Goal: Navigation & Orientation: Go to known website

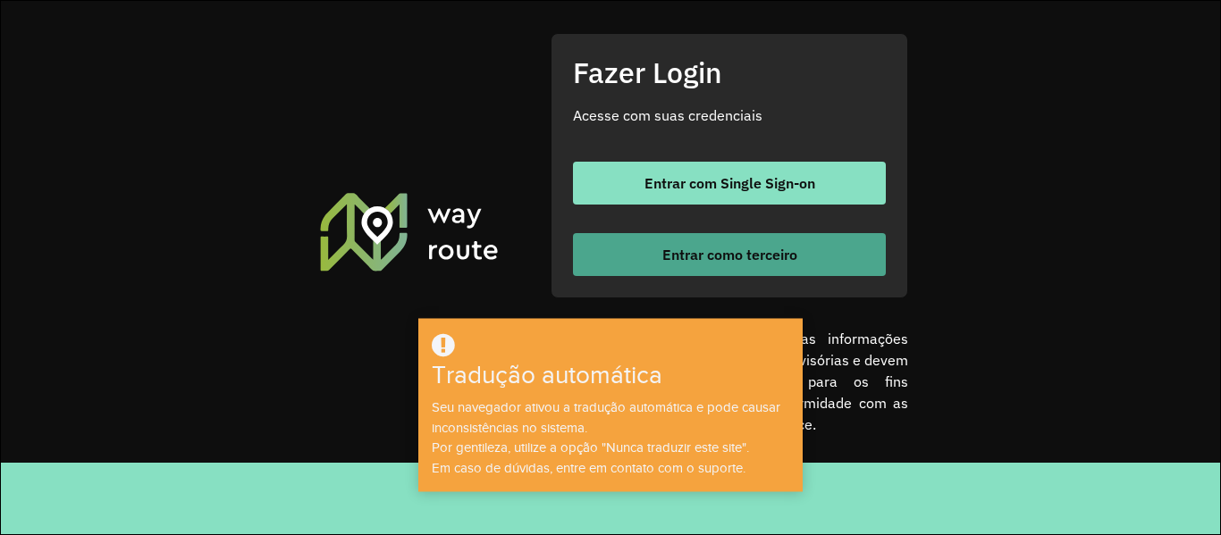
click at [816, 252] on button "Entrar como terceiro" at bounding box center [729, 254] width 313 height 43
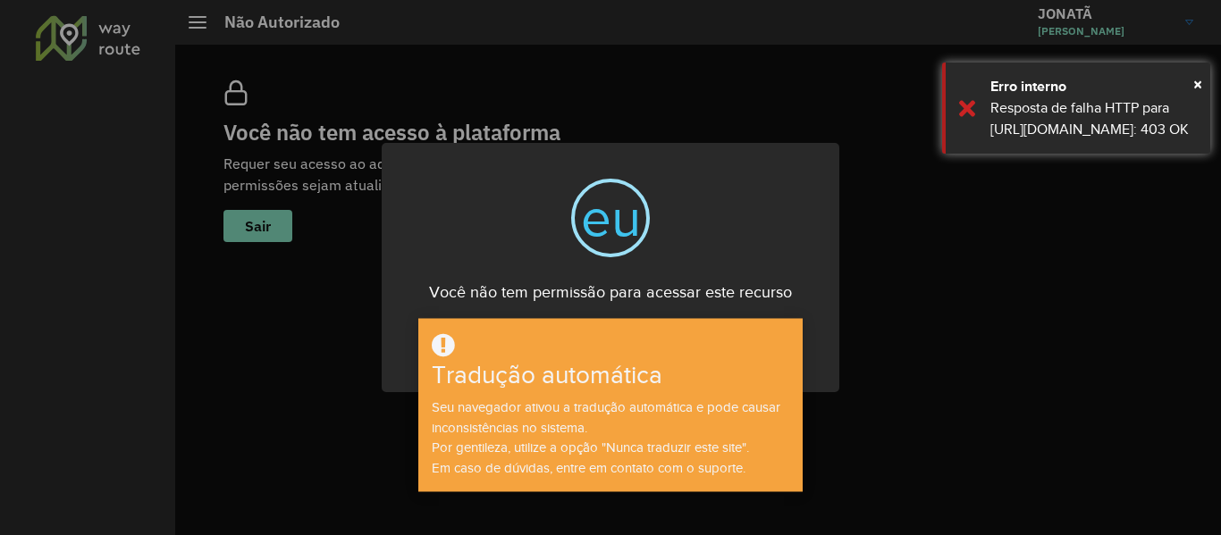
click at [1007, 341] on div "× eu Você não tem permissão para acessar este recurso OK Não Cancelar" at bounding box center [610, 267] width 1221 height 535
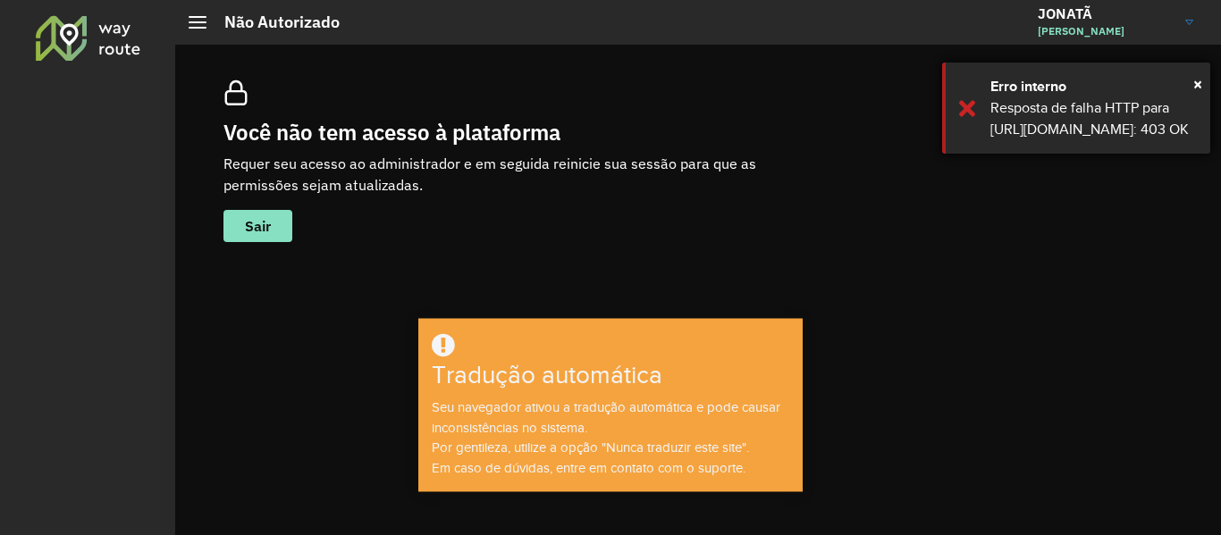
click at [964, 126] on div "× Erro interno Resposta de falha HTTP para https://roteirizador.ambev.com.br/ap…" at bounding box center [1076, 108] width 268 height 91
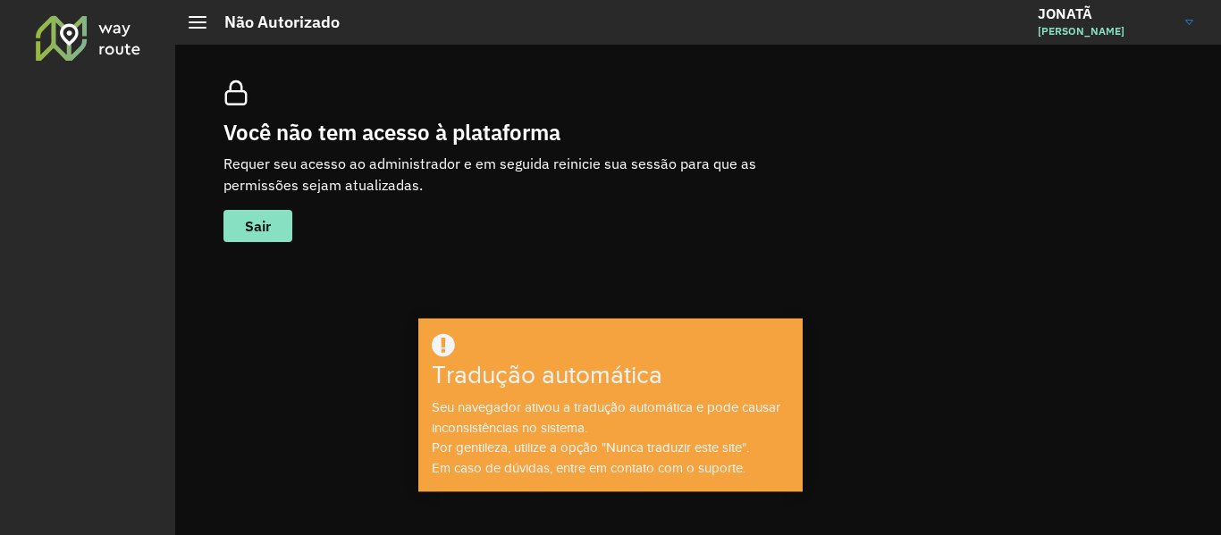
click at [699, 357] on div at bounding box center [610, 346] width 379 height 29
click at [1192, 21] on img at bounding box center [1189, 22] width 8 height 5
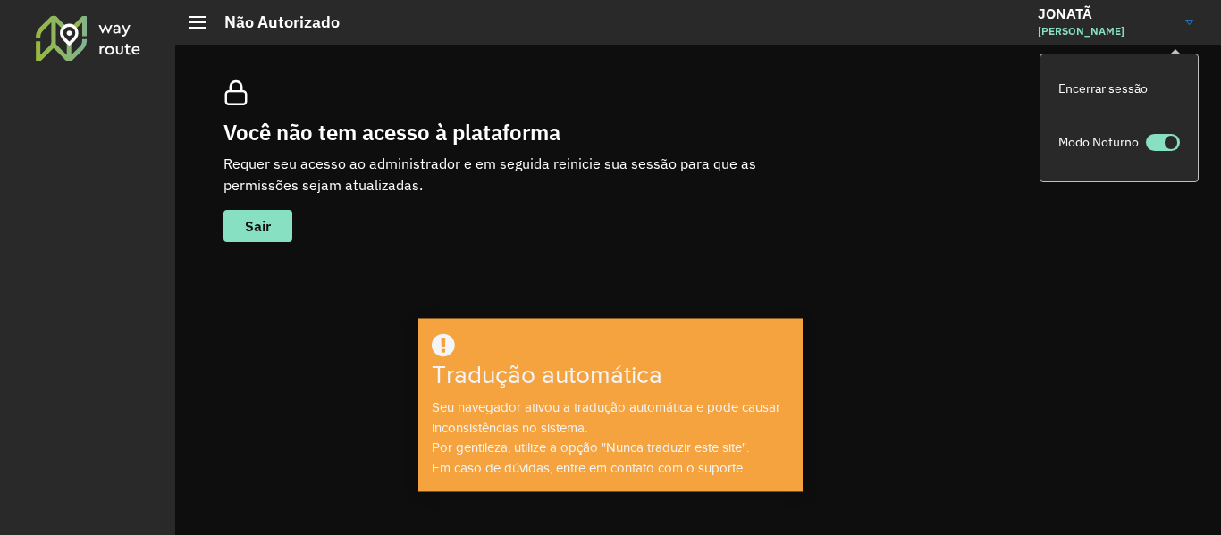
click at [1106, 146] on font "Modo Noturno" at bounding box center [1098, 142] width 80 height 16
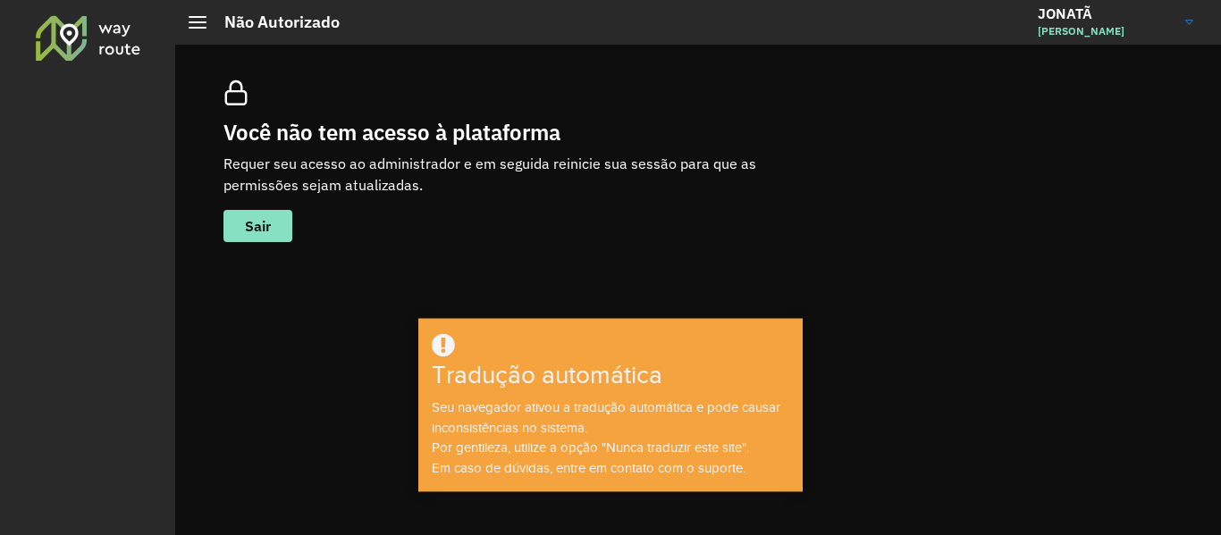
click at [200, 27] on span at bounding box center [198, 28] width 18 height 2
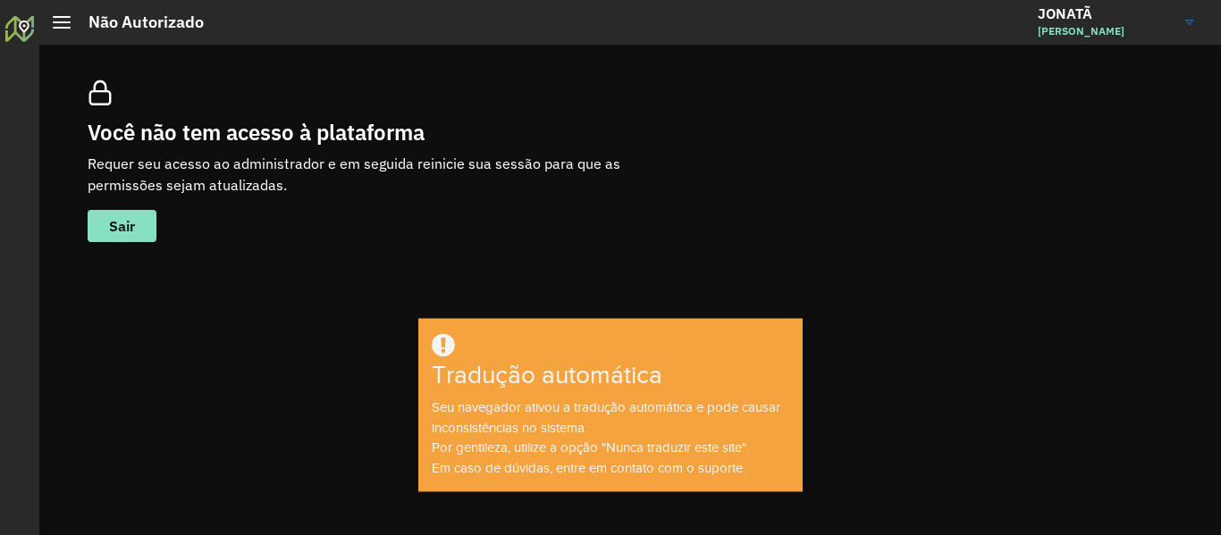
click at [52, 23] on hb-header "Não Autorizado JONATÃ JONATÃ SANTOS Encerrar sessão Modo Noturno" at bounding box center [629, 22] width 1181 height 45
click at [71, 21] on h2 "Não Autorizado" at bounding box center [137, 23] width 133 height 20
